Goal: Task Accomplishment & Management: Manage account settings

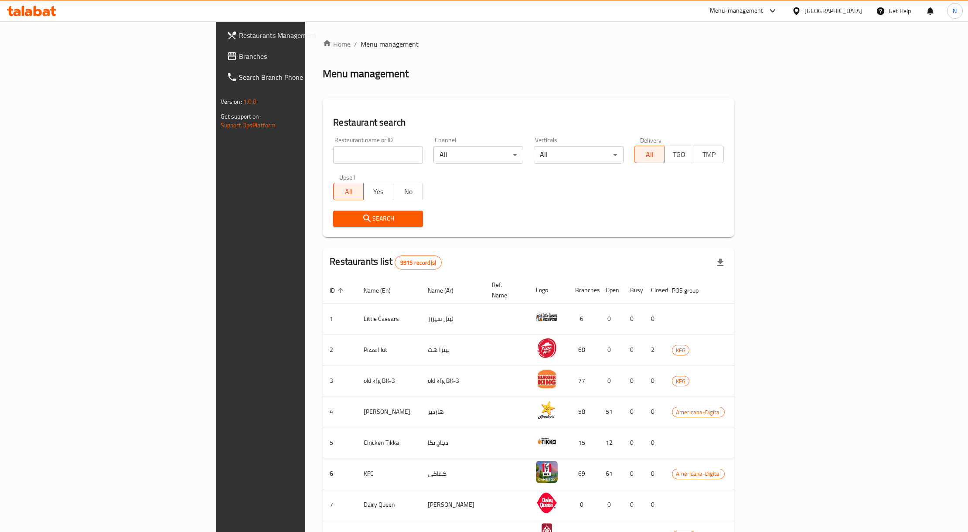
click at [858, 4] on div "[GEOGRAPHIC_DATA]" at bounding box center [827, 10] width 84 height 21
click at [854, 13] on div "[GEOGRAPHIC_DATA]" at bounding box center [834, 11] width 58 height 10
click at [773, 235] on div "[GEOGRAPHIC_DATA] [GEOGRAPHIC_DATA] [GEOGRAPHIC_DATA] [GEOGRAPHIC_DATA] [GEOGRA…" at bounding box center [796, 131] width 131 height 216
click at [753, 231] on div "[GEOGRAPHIC_DATA]" at bounding box center [768, 229] width 58 height 10
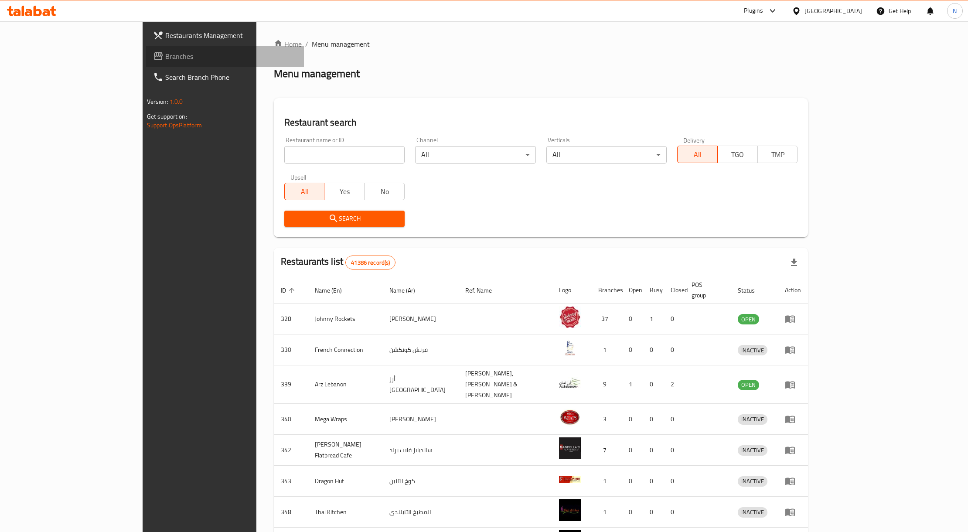
click at [165, 55] on span "Branches" at bounding box center [231, 56] width 132 height 10
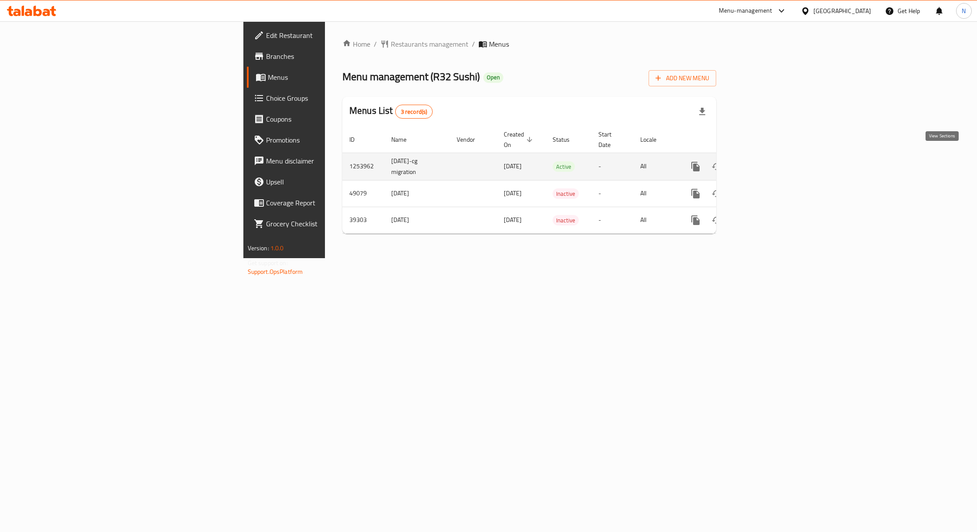
click at [764, 161] on icon "enhanced table" at bounding box center [758, 166] width 10 height 10
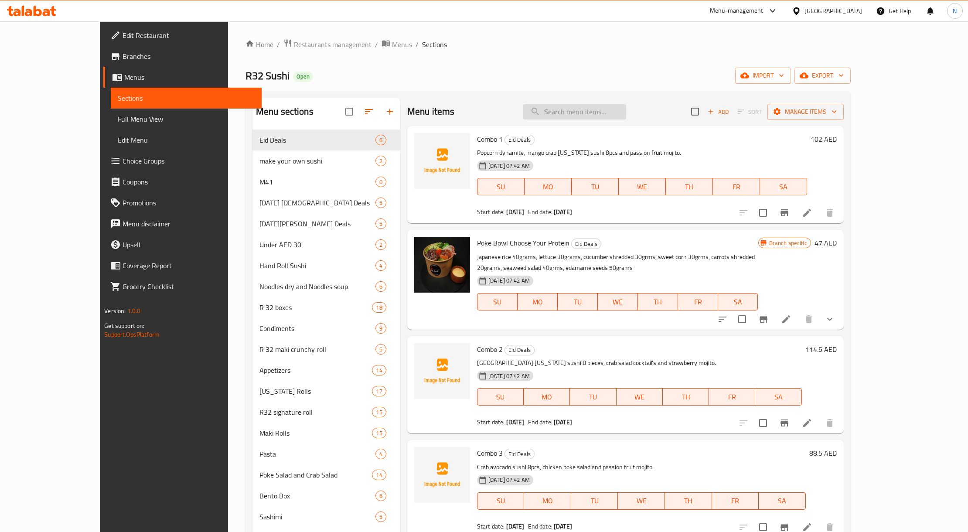
click at [591, 119] on input "search" at bounding box center [574, 111] width 103 height 15
paste input "Unagi Tokubetsu California Roll 8 Pcs"
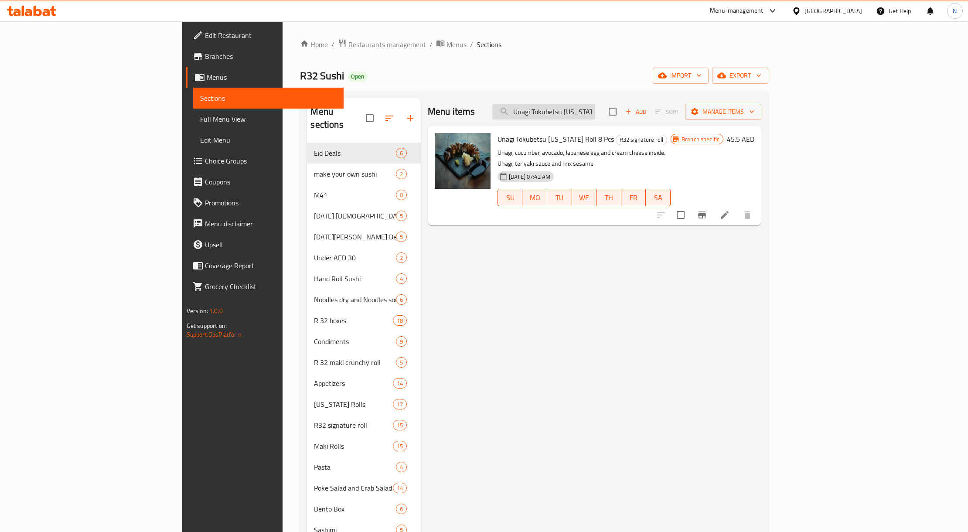
click at [586, 116] on input "Unagi Tokubetsu California Roll 8 Pcs" at bounding box center [543, 111] width 103 height 15
paste input "Chicken Lava Volcano Sushi 8p"
click at [586, 116] on input "Chicken Lava Volcano Sushi 8pcs" at bounding box center [543, 111] width 103 height 15
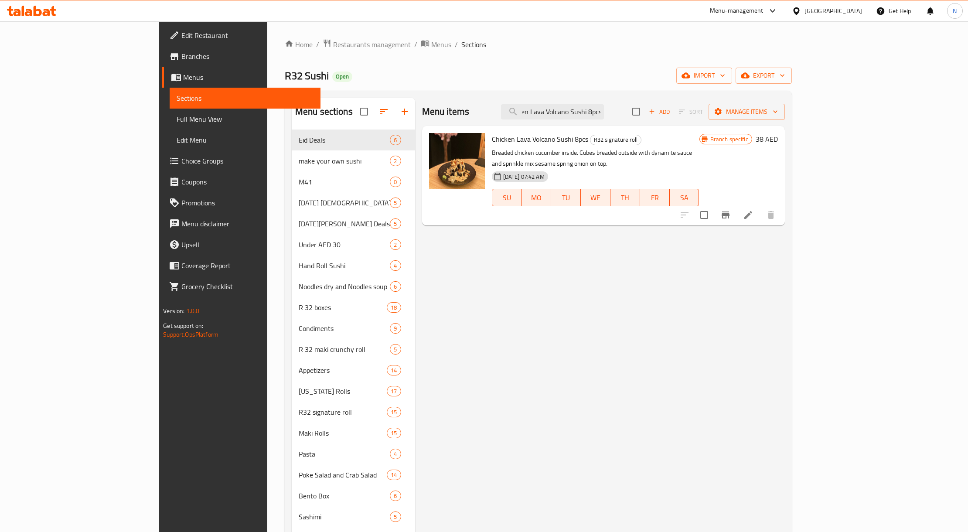
type input "Chicken Lava Volcano Sushi 8pcs"
click at [736, 207] on button "Branch-specific-item" at bounding box center [725, 215] width 21 height 21
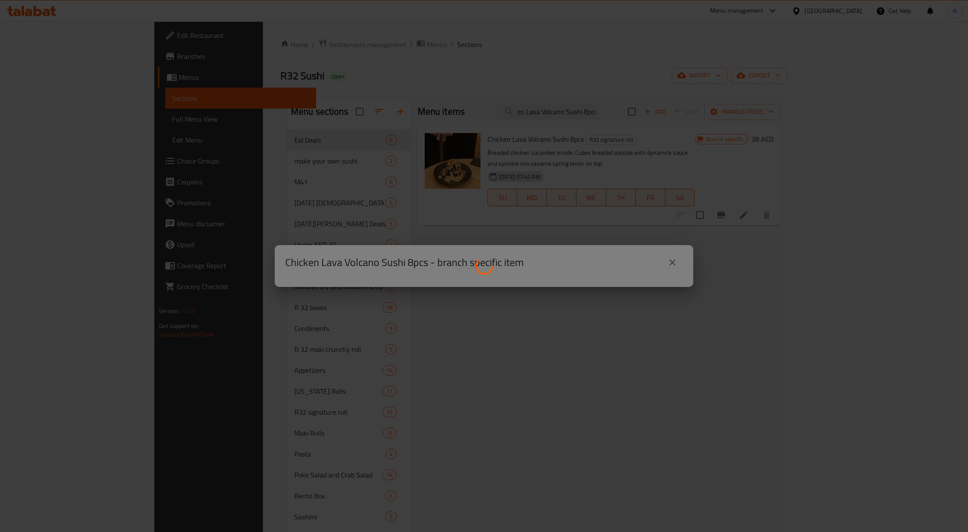
scroll to position [0, 0]
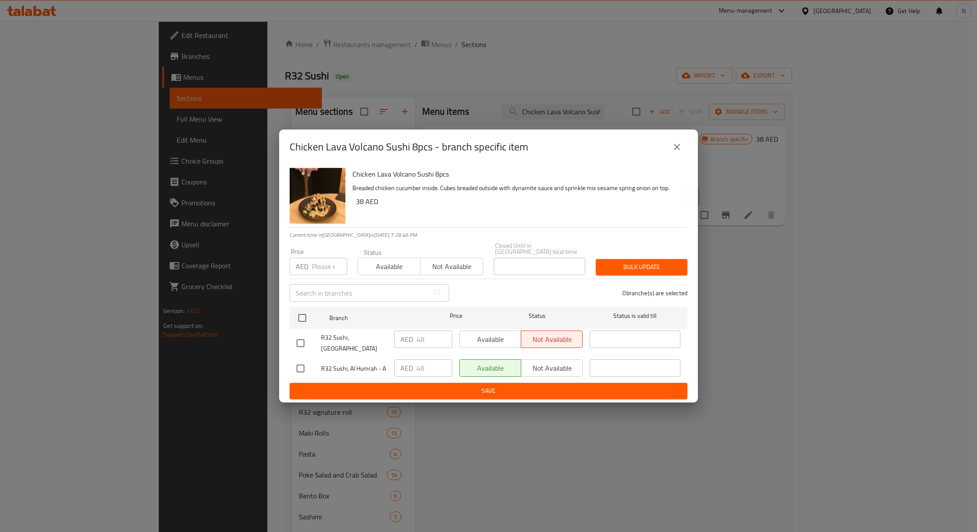
click at [665, 129] on div "Chicken Lava Volcano Sushi 8pcs - branch specific item Chicken Lava Volcano Sus…" at bounding box center [488, 266] width 977 height 532
click at [676, 150] on icon "close" at bounding box center [677, 147] width 10 height 10
